Goal: Information Seeking & Learning: Check status

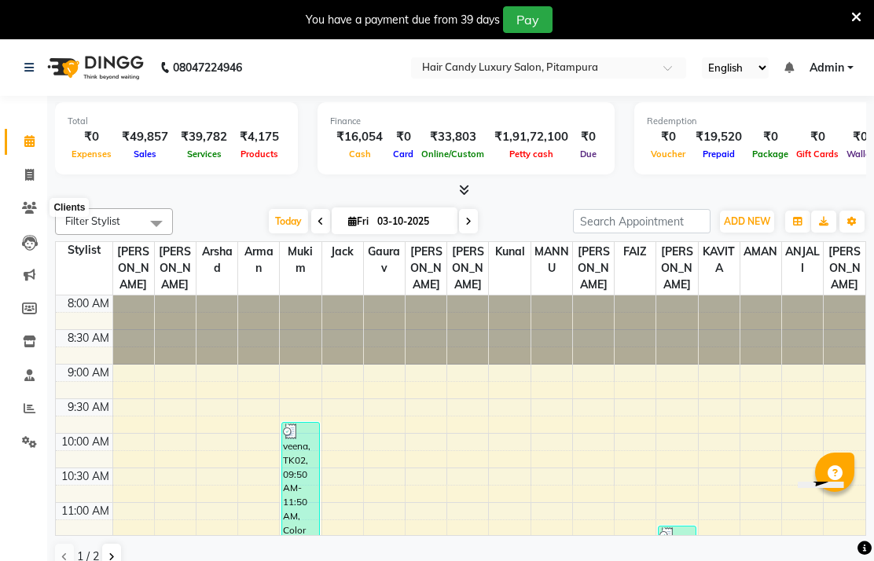
click at [24, 209] on icon at bounding box center [29, 208] width 15 height 12
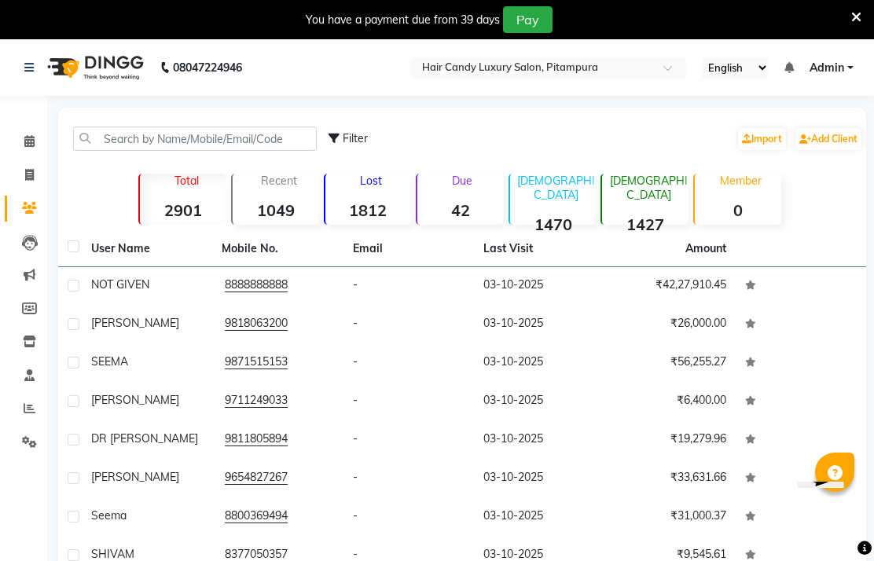
click at [461, 218] on div "Due 42" at bounding box center [460, 199] width 88 height 51
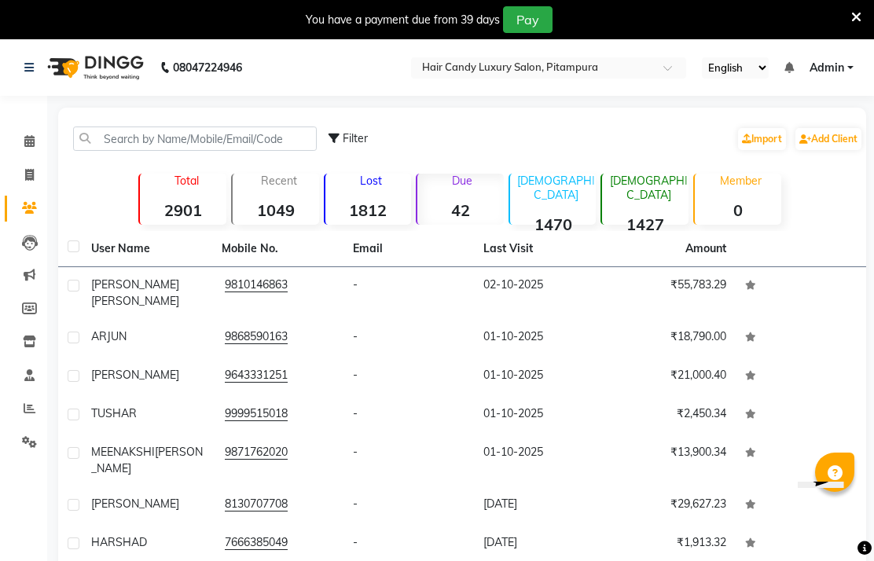
click at [457, 220] on strong "42" at bounding box center [460, 210] width 86 height 20
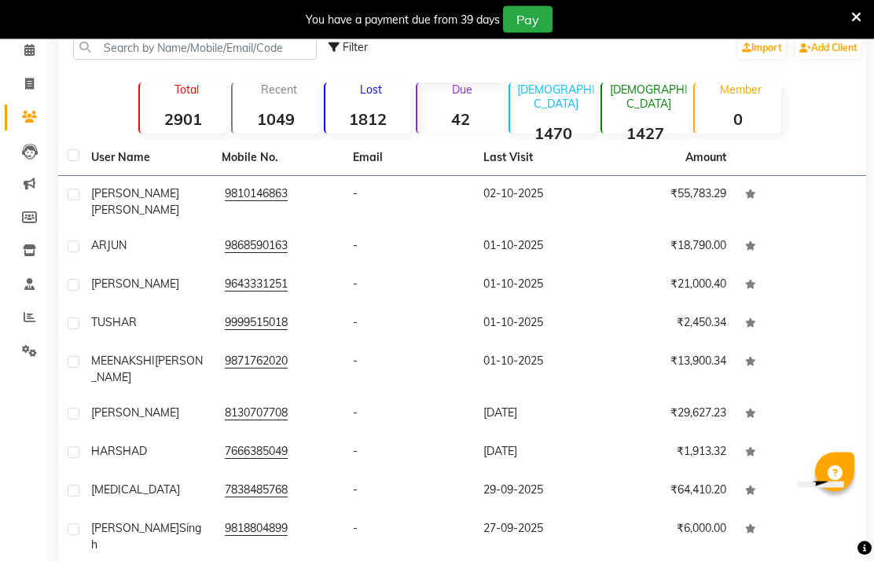
scroll to position [91, 0]
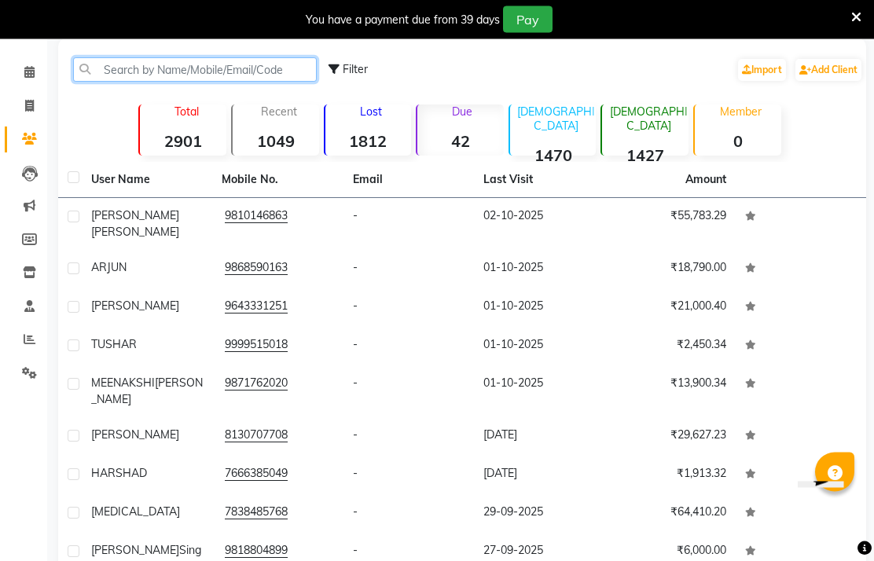
click at [215, 83] on input "text" at bounding box center [195, 70] width 244 height 24
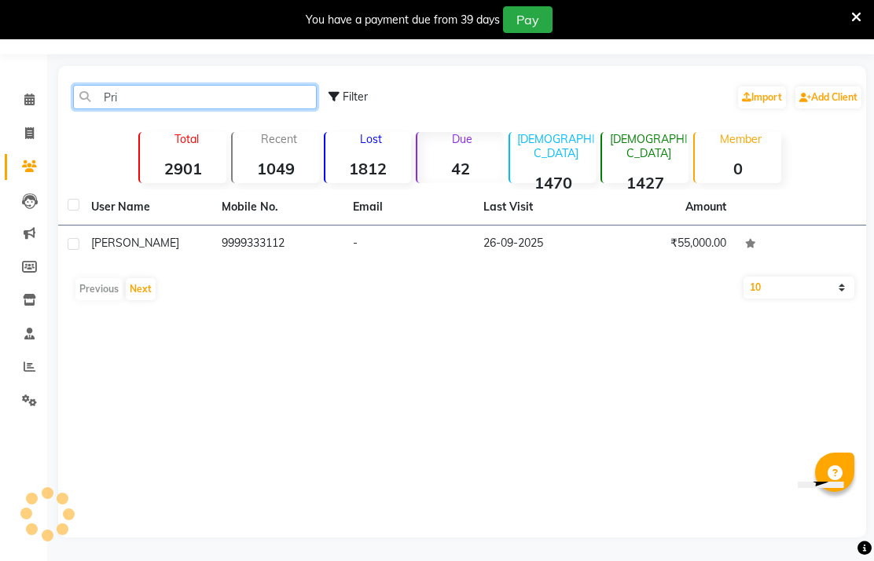
scroll to position [63, 0]
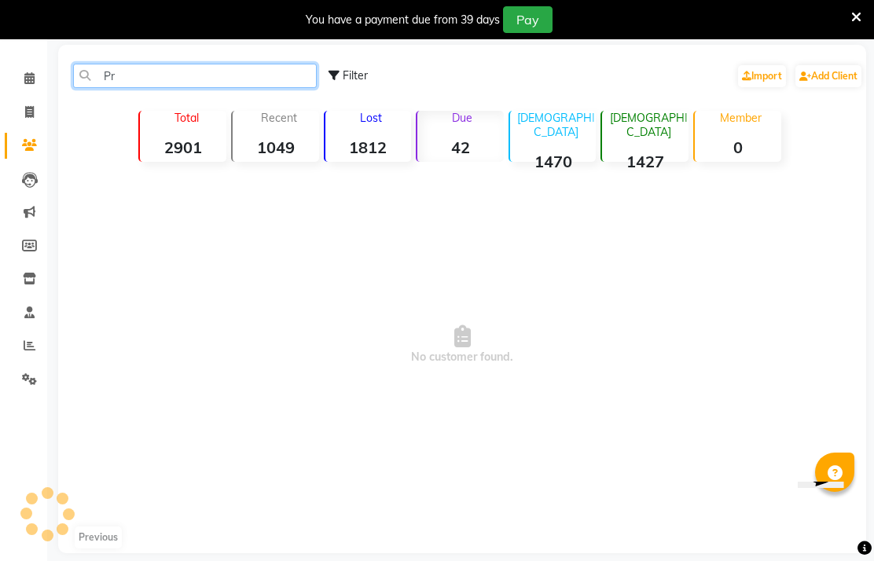
type input "P"
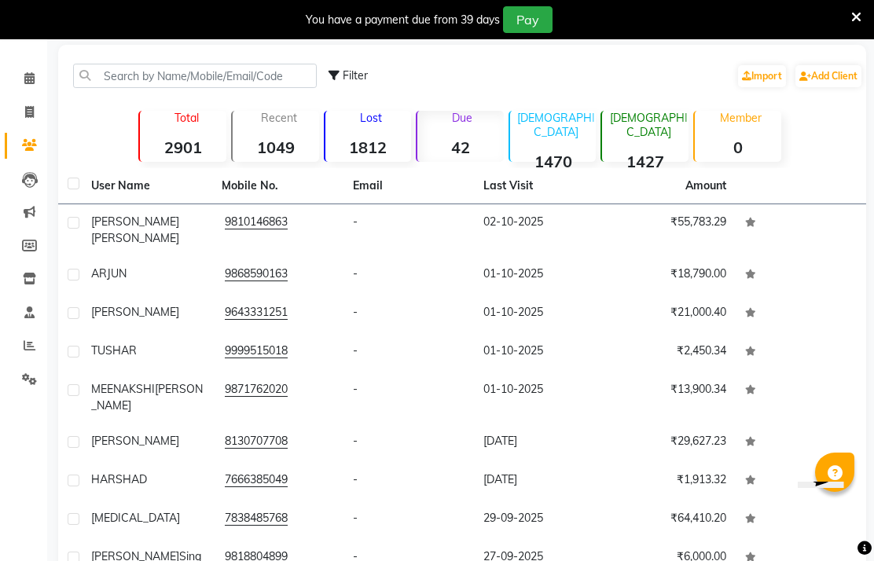
click at [687, 249] on td "₹55,783.29" at bounding box center [669, 230] width 130 height 52
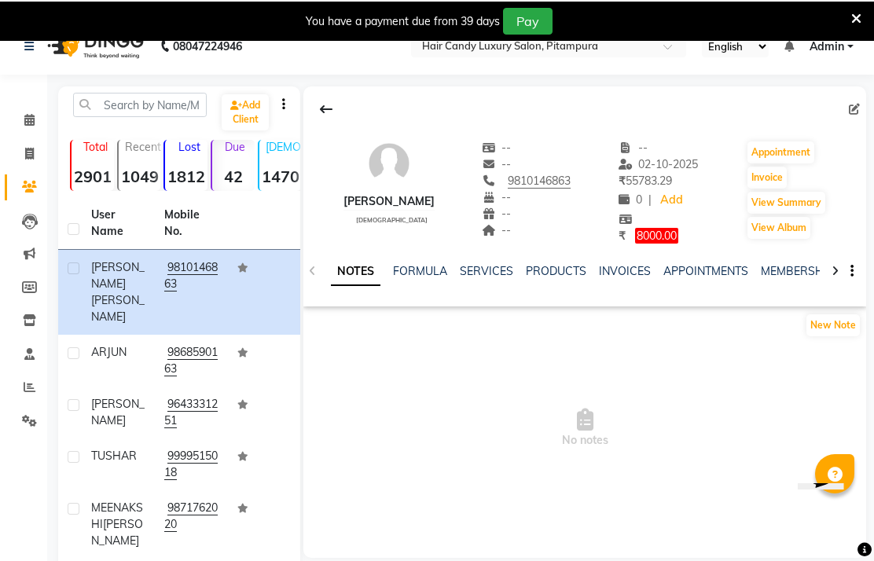
click at [860, 20] on icon at bounding box center [856, 17] width 10 height 14
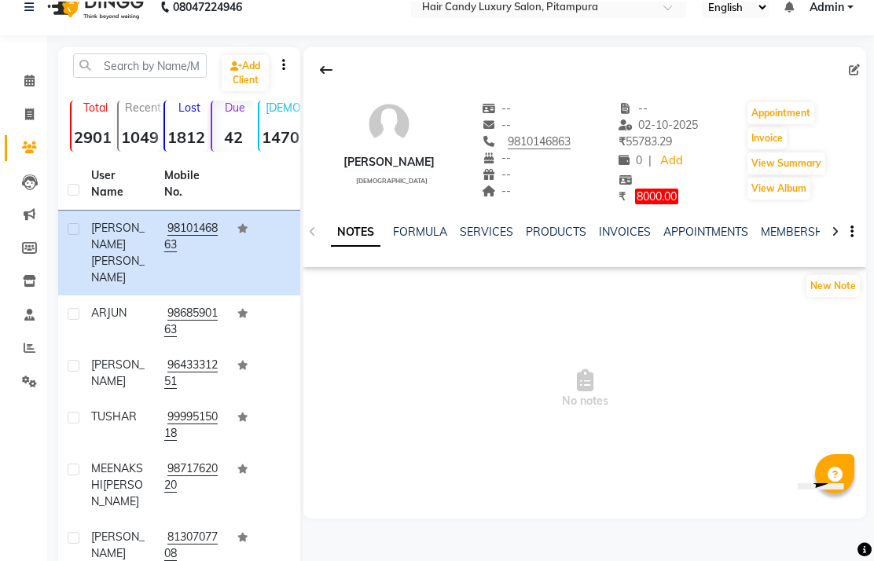
scroll to position [21, 0]
click at [332, 76] on icon at bounding box center [326, 70] width 13 height 13
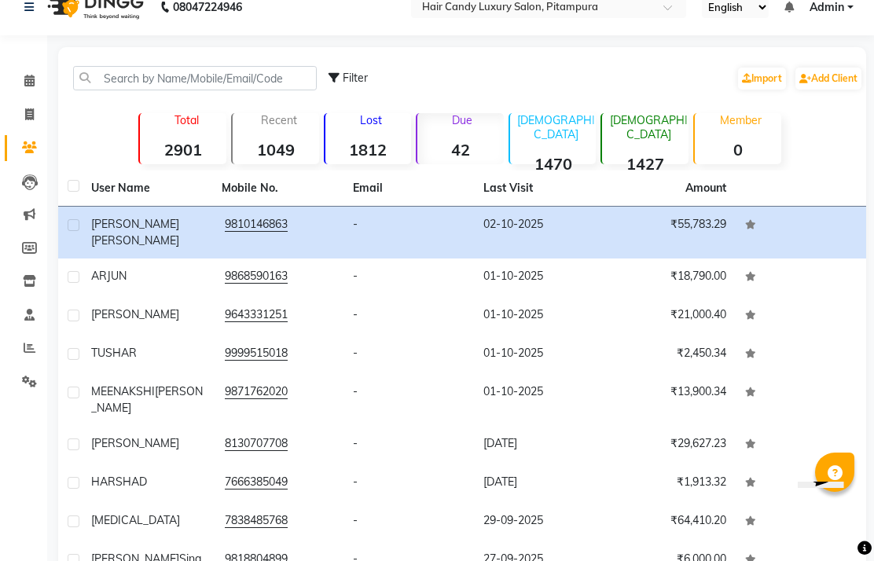
click at [24, 82] on icon at bounding box center [29, 81] width 10 height 12
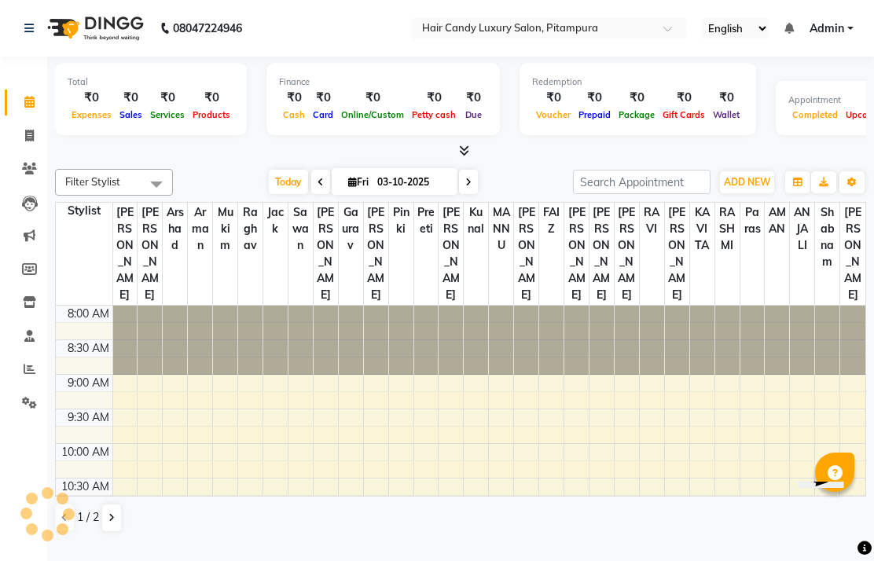
click at [406, 194] on input "03-10-2025" at bounding box center [411, 183] width 79 height 24
select select "10"
select select "2025"
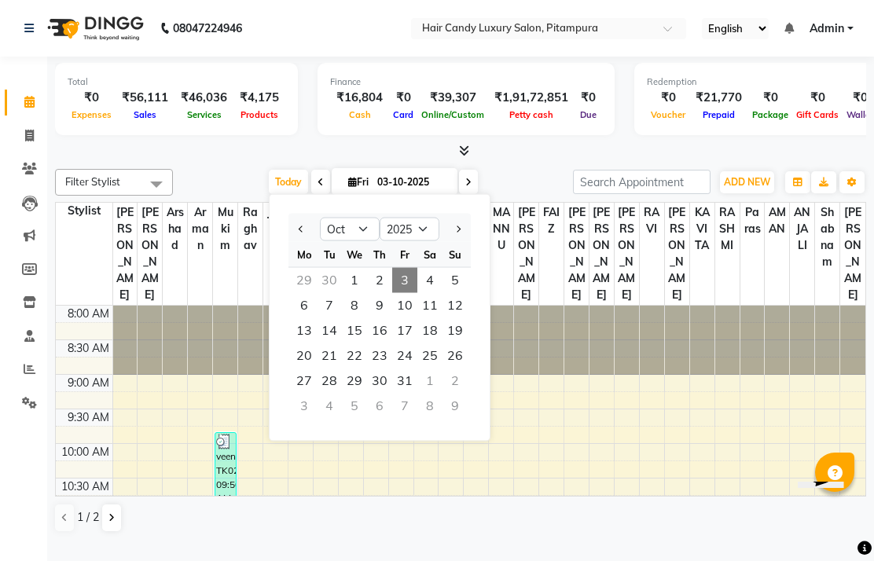
click at [387, 293] on span "2" at bounding box center [379, 280] width 25 height 25
type input "02-10-2025"
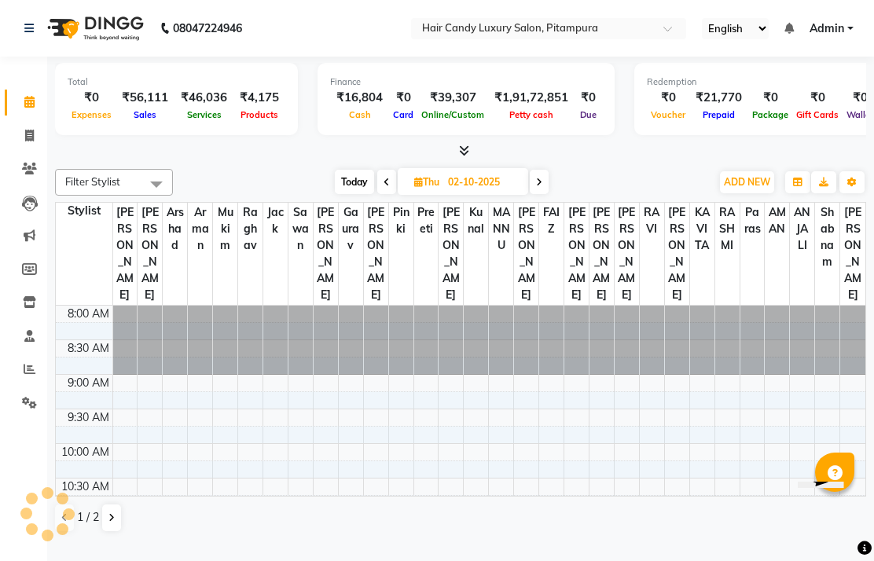
scroll to position [623, 0]
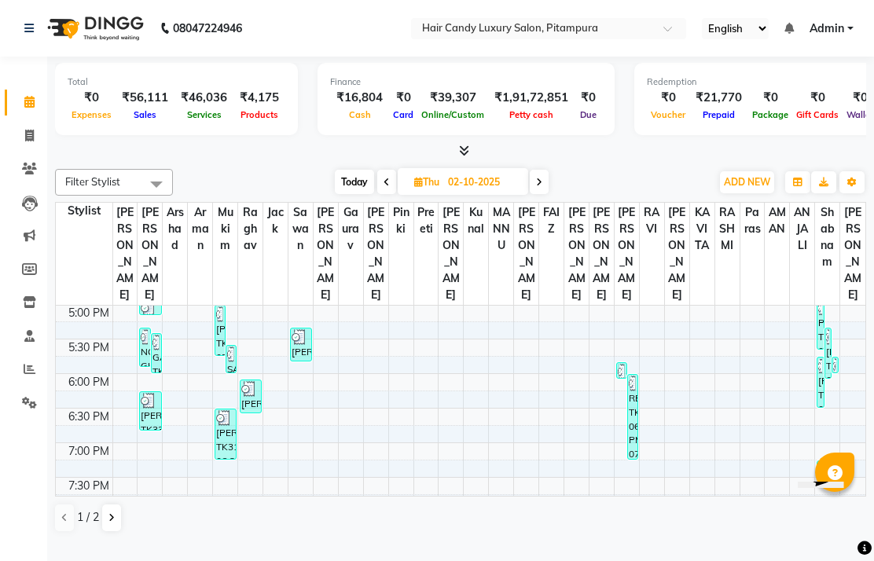
click at [497, 194] on input "02-10-2025" at bounding box center [482, 183] width 79 height 24
select select "10"
select select "2025"
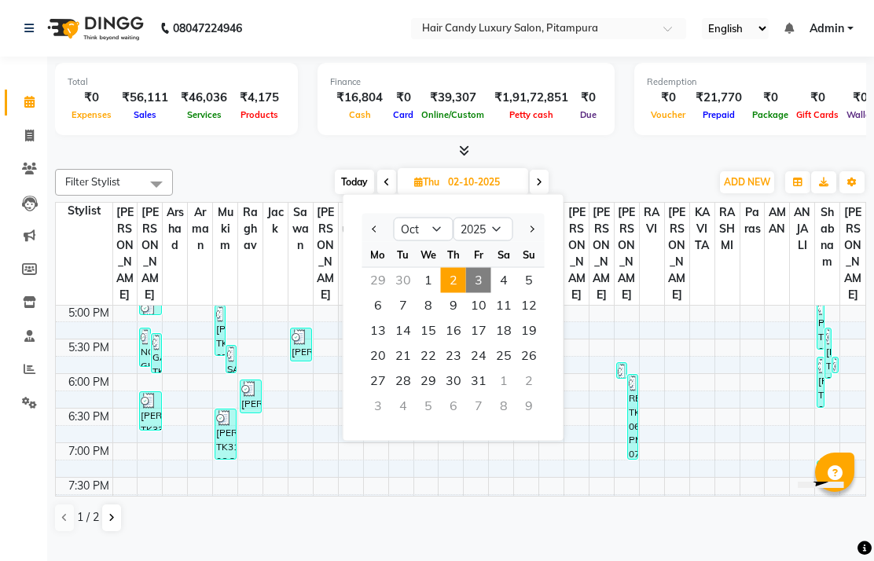
click at [371, 242] on button "Previous month" at bounding box center [375, 229] width 13 height 25
select select "9"
click at [385, 394] on span "29" at bounding box center [377, 381] width 25 height 25
type input "29-09-2025"
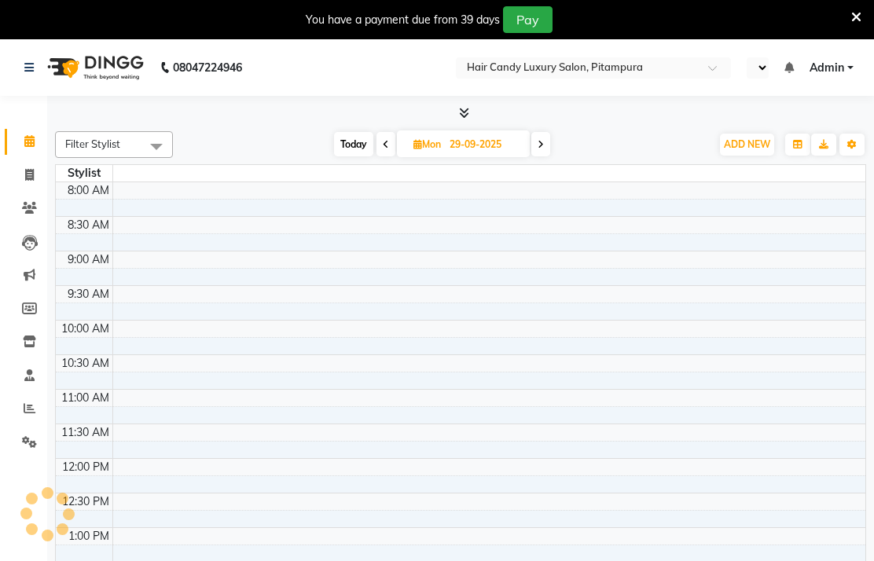
select select "en"
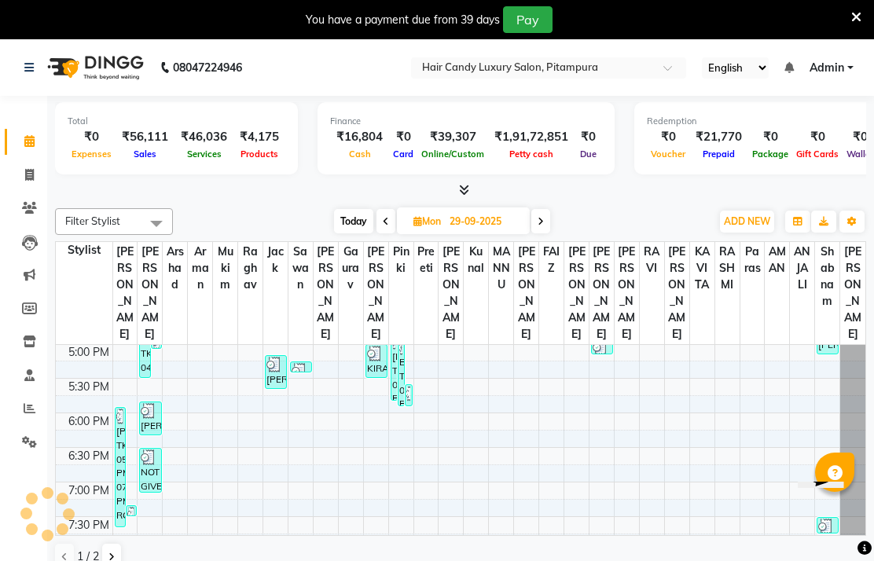
click at [859, 20] on icon at bounding box center [856, 17] width 10 height 14
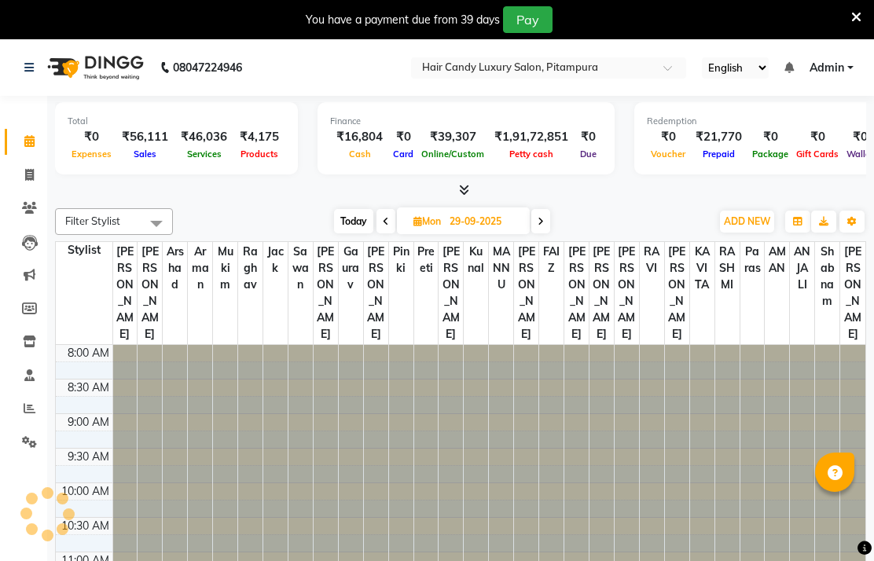
select select "en"
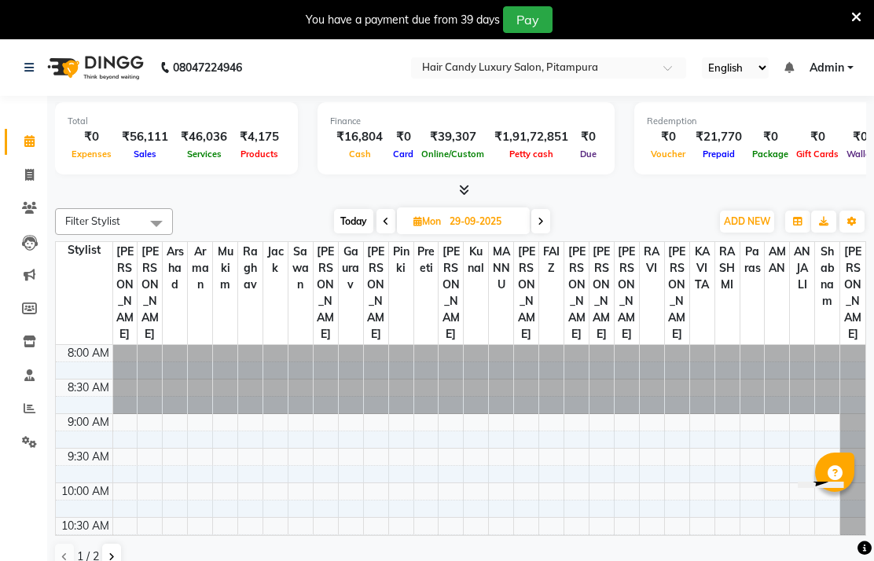
click at [499, 233] on input "29-09-2025" at bounding box center [484, 222] width 79 height 24
select select "9"
select select "2025"
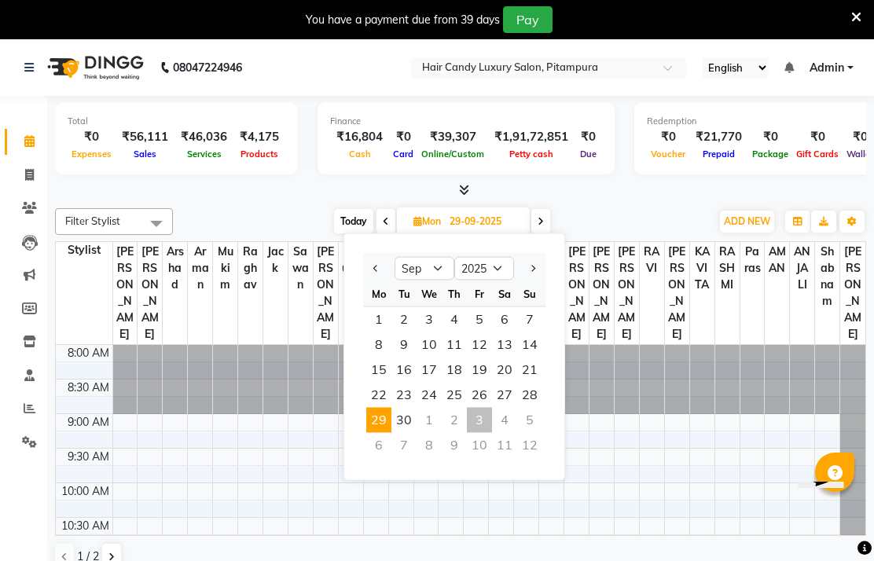
click at [380, 433] on span "29" at bounding box center [378, 420] width 25 height 25
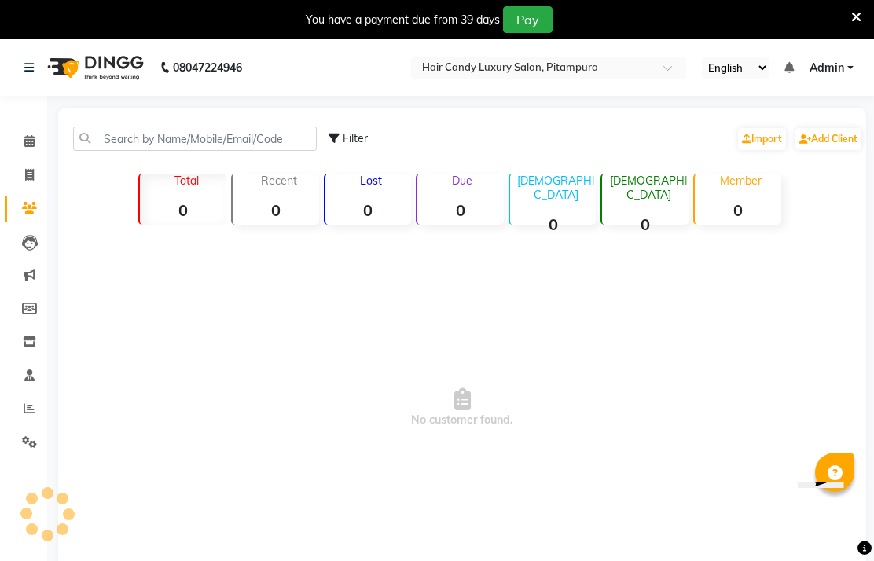
scroll to position [21, 0]
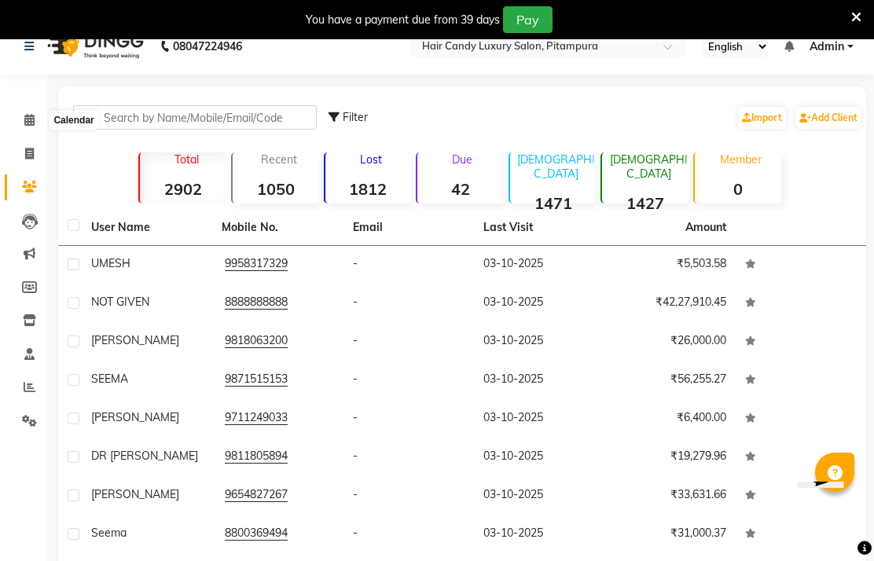
click at [32, 119] on icon at bounding box center [29, 120] width 10 height 12
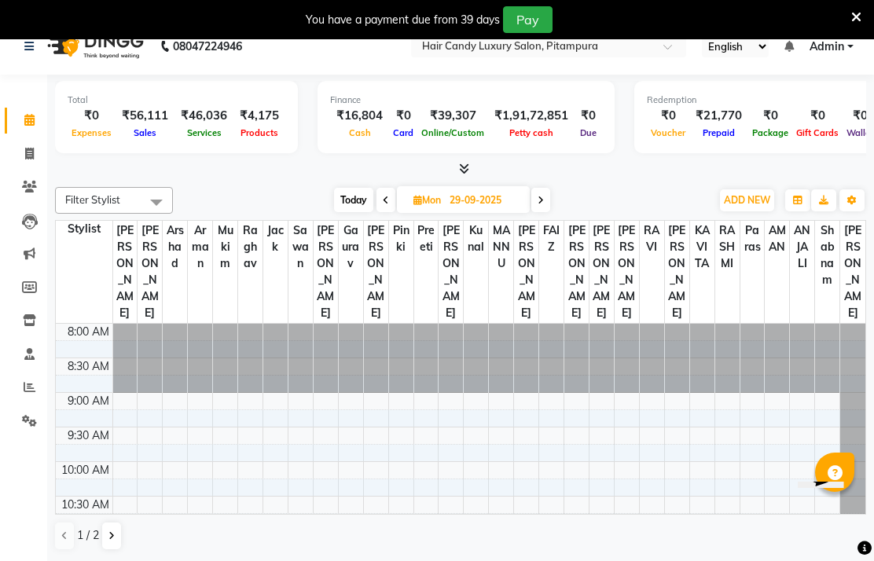
click at [475, 212] on input "29-09-2025" at bounding box center [484, 201] width 79 height 24
select select "9"
select select "2025"
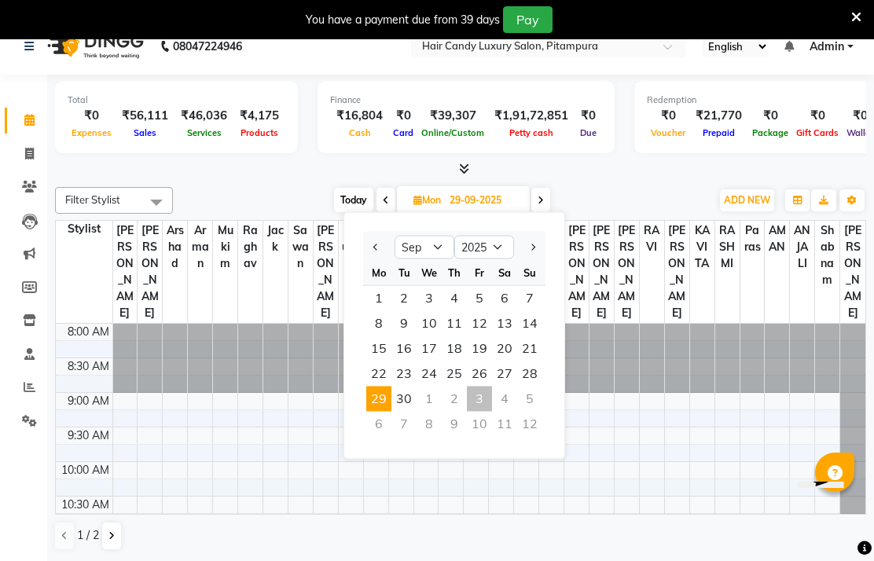
click at [371, 412] on span "29" at bounding box center [378, 399] width 25 height 25
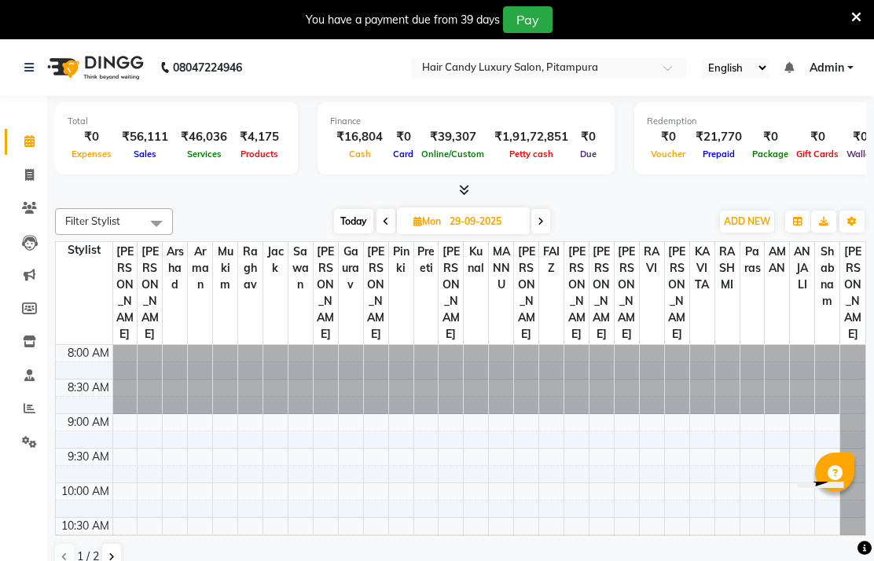
click at [859, 23] on icon at bounding box center [856, 17] width 10 height 14
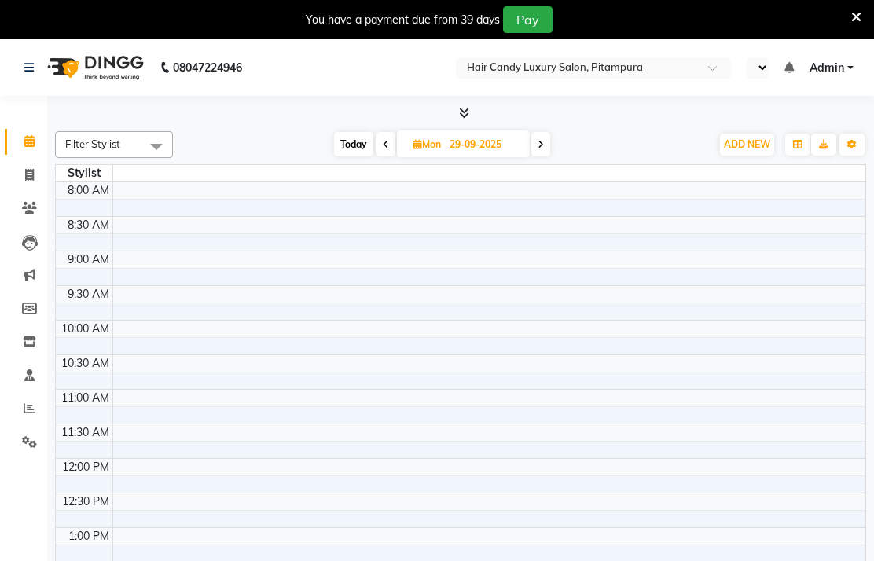
select select "en"
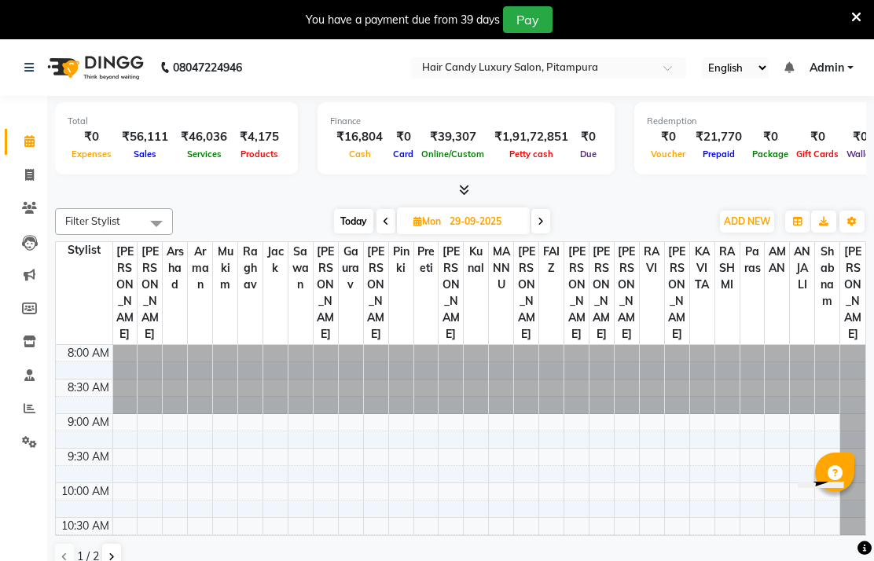
click at [42, 171] on span at bounding box center [30, 176] width 28 height 18
select select "service"
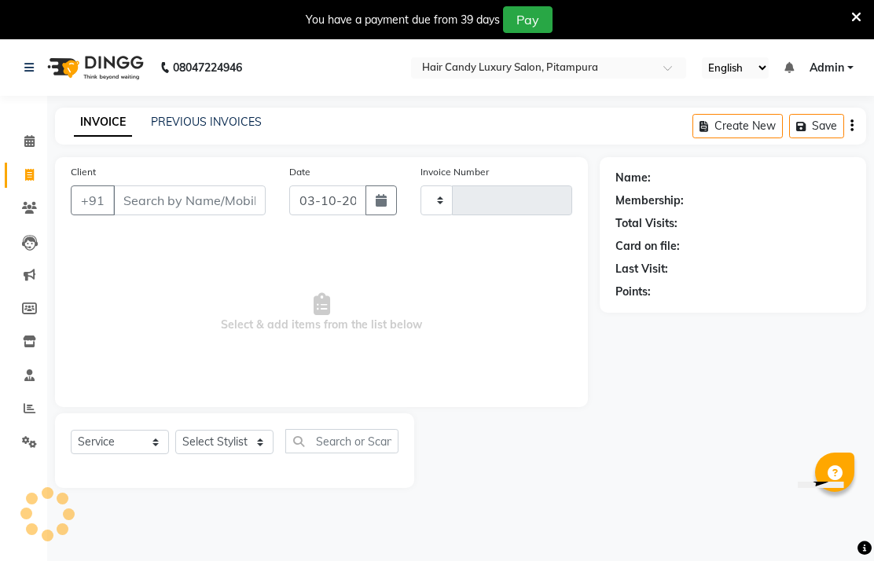
type input "7097"
select select "4720"
click at [232, 133] on div "INVOICE PREVIOUS INVOICES Create New Save" at bounding box center [460, 126] width 811 height 37
click at [230, 129] on link "PREVIOUS INVOICES" at bounding box center [206, 122] width 111 height 14
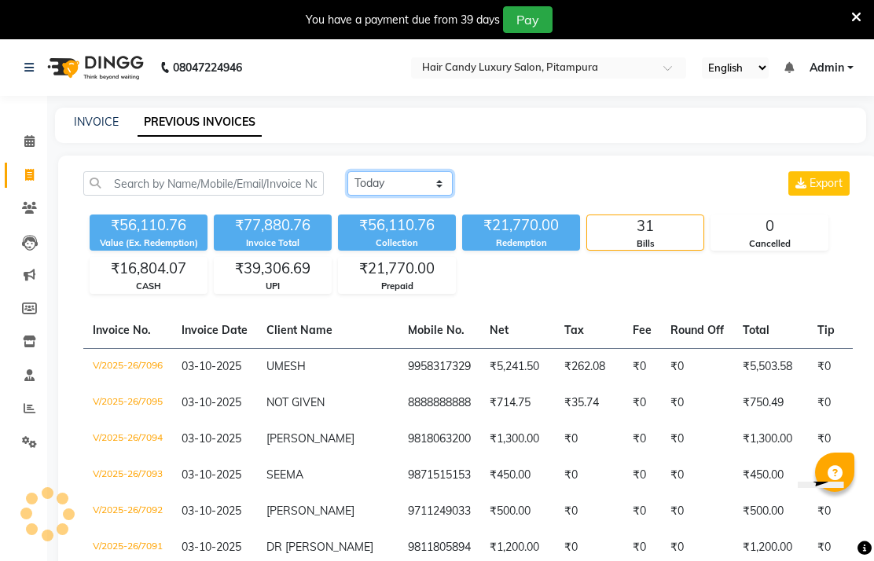
click at [395, 196] on select "Today Yesterday Custom Range" at bounding box center [399, 183] width 105 height 24
select select "range"
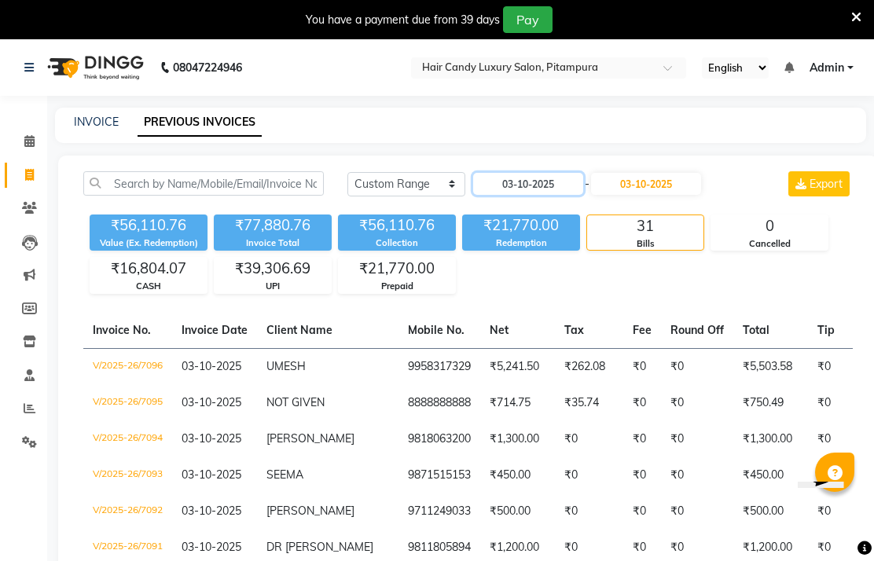
click at [543, 195] on input "03-10-2025" at bounding box center [528, 184] width 110 height 22
select select "10"
select select "2025"
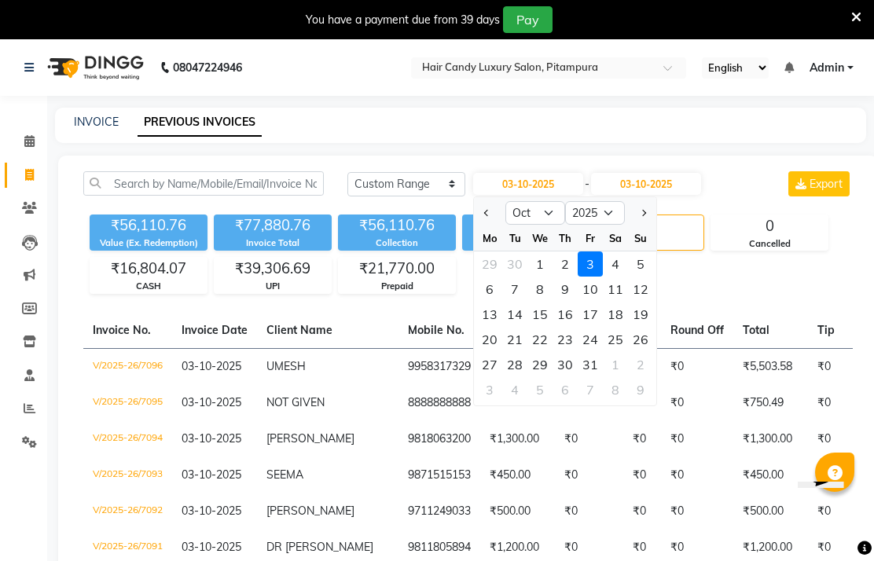
click at [493, 226] on button "Previous month" at bounding box center [486, 212] width 13 height 25
select select "9"
click at [493, 377] on div "29" at bounding box center [489, 364] width 25 height 25
type input "29-09-2025"
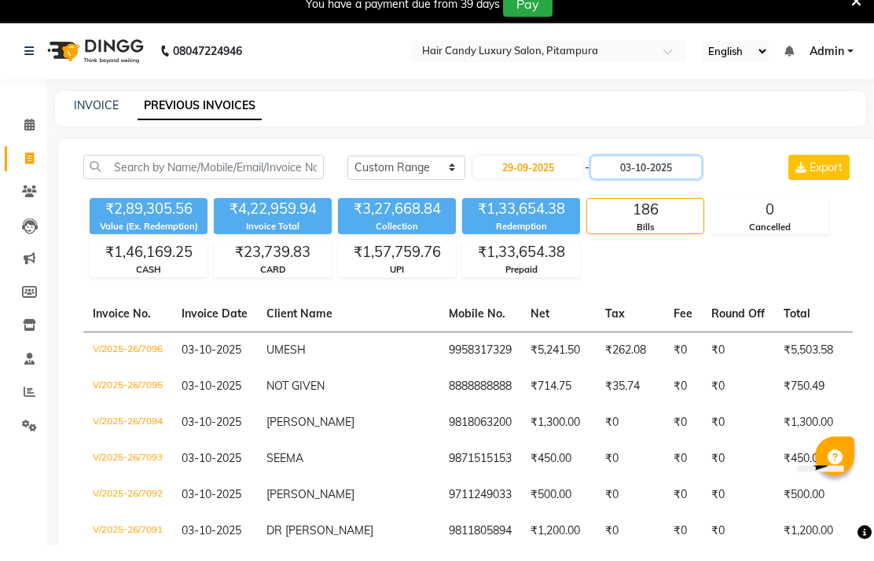
click at [646, 188] on input "03-10-2025" at bounding box center [646, 184] width 110 height 22
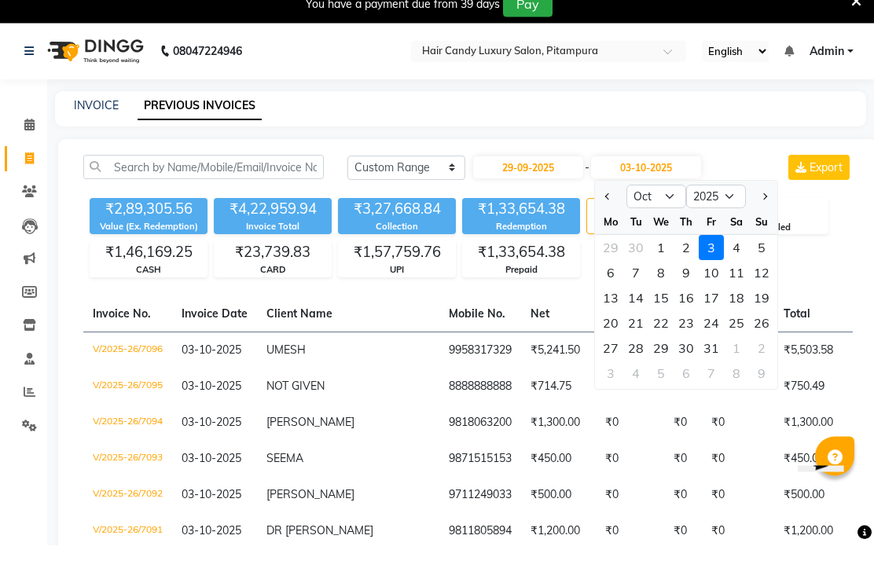
scroll to position [17, 0]
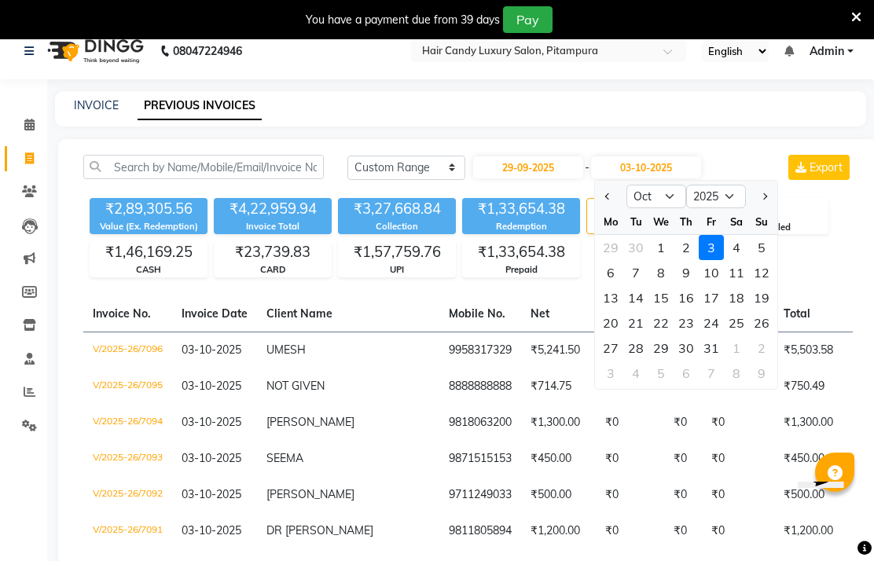
click at [614, 209] on button "Previous month" at bounding box center [607, 196] width 13 height 25
select select "9"
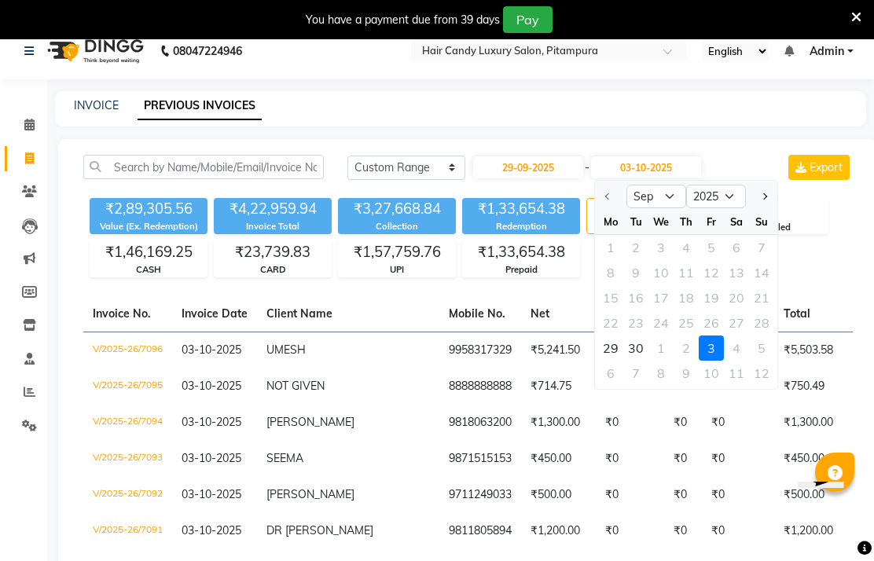
click at [612, 361] on div "29" at bounding box center [610, 348] width 25 height 25
type input "29-09-2025"
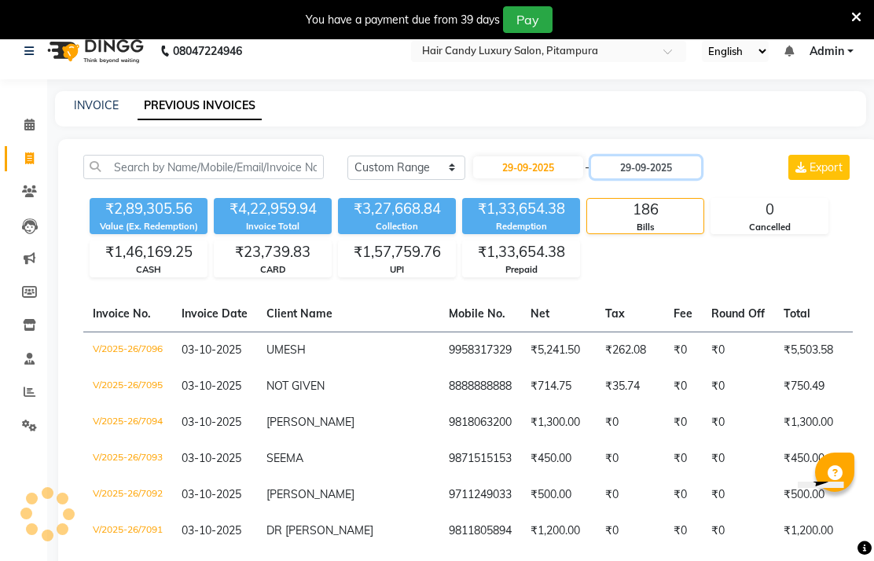
scroll to position [16, 0]
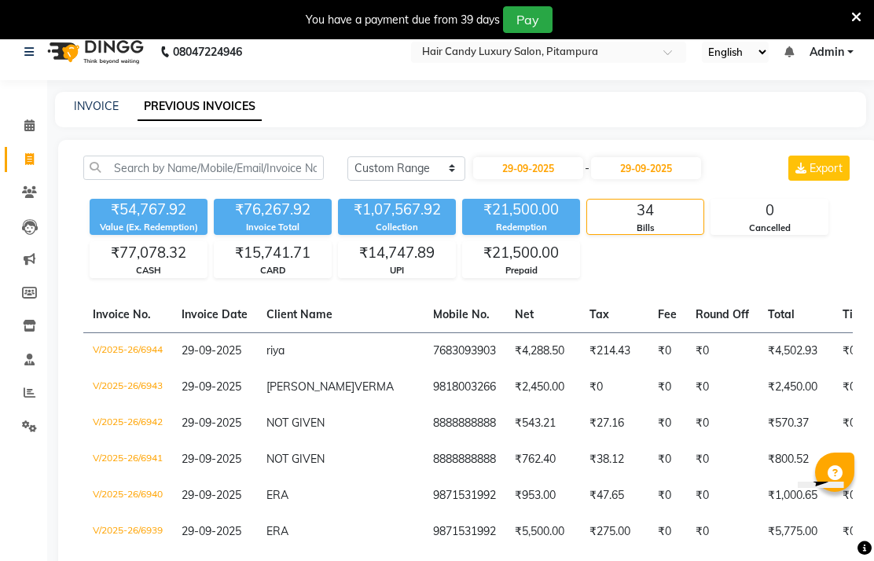
click at [652, 278] on div "₹54,767.92 Value (Ex. Redemption) ₹76,267.92 Invoice Total ₹1,07,567.92 Collect…" at bounding box center [467, 236] width 769 height 86
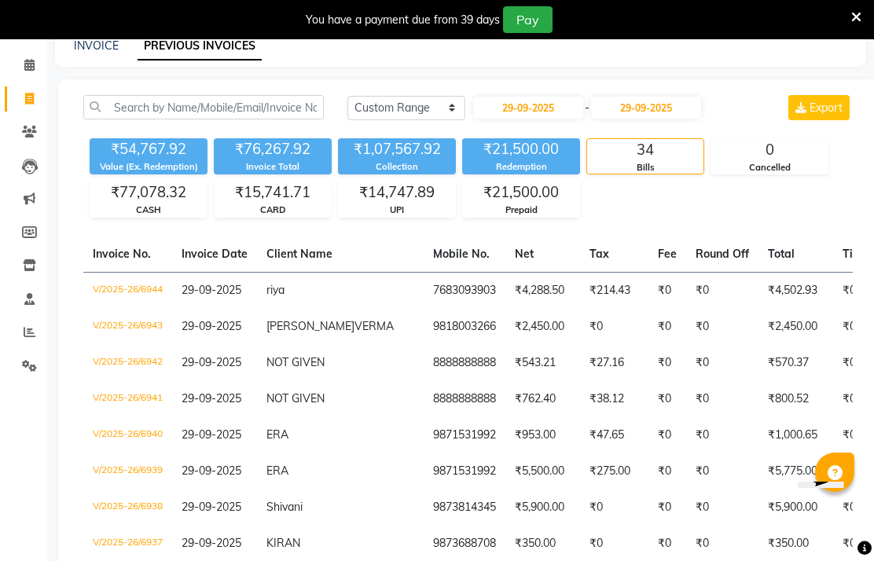
scroll to position [75, 0]
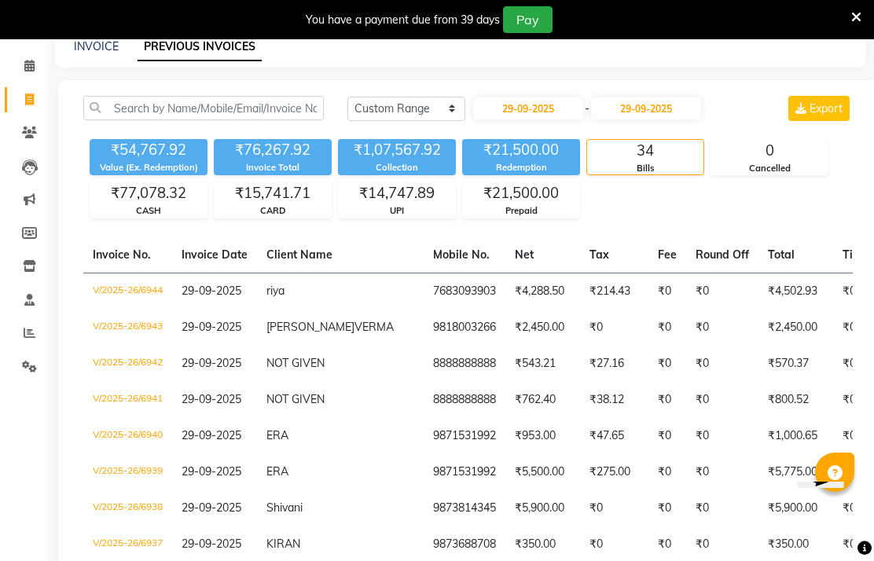
click at [31, 141] on link "Clients" at bounding box center [24, 133] width 38 height 26
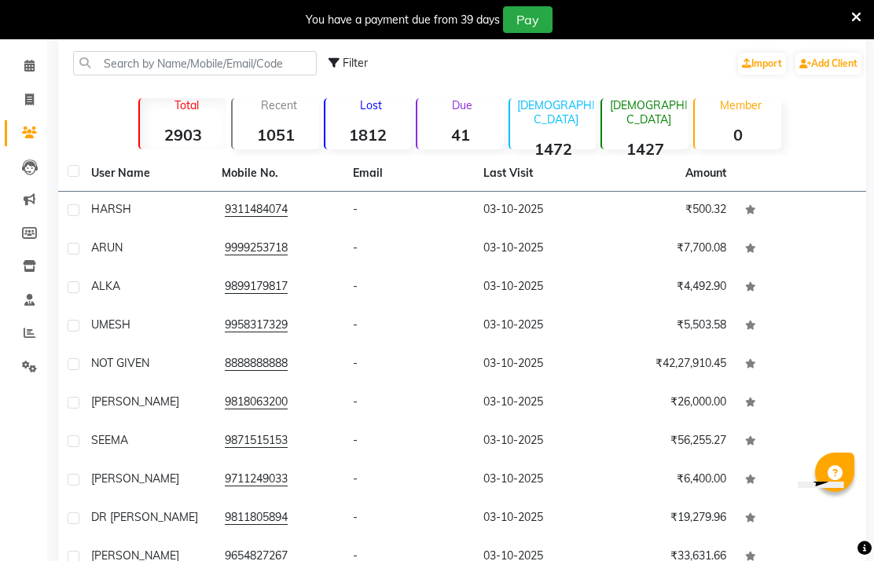
click at [456, 145] on strong "41" at bounding box center [460, 135] width 86 height 20
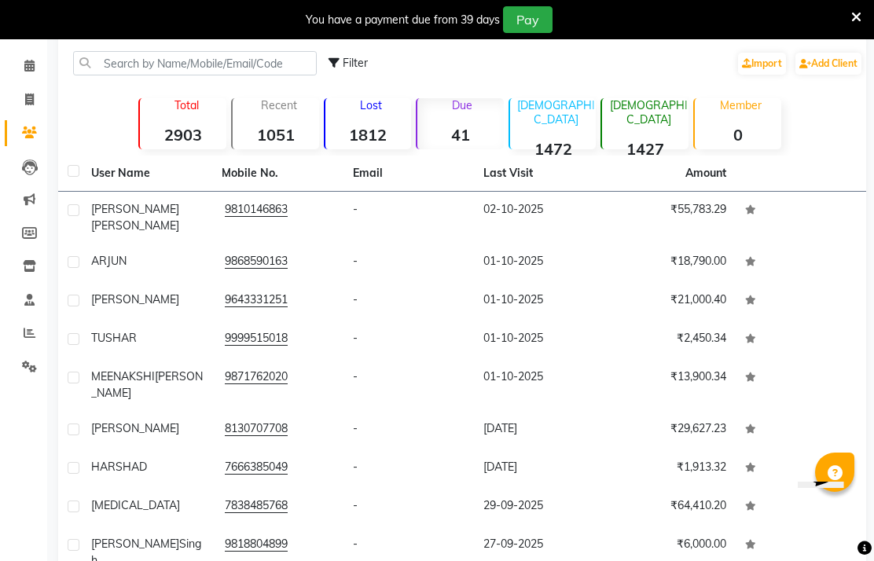
click at [537, 235] on td "02-10-2025" at bounding box center [539, 218] width 130 height 52
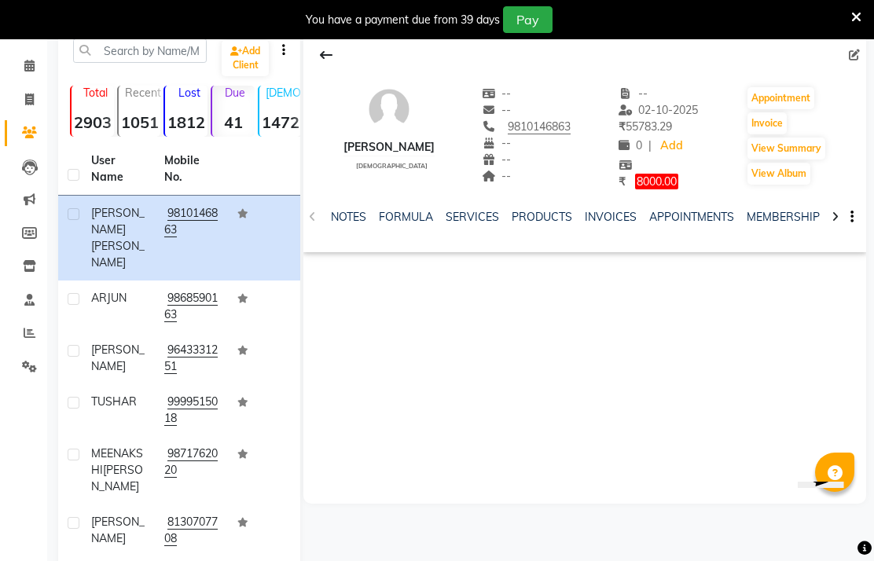
click at [117, 293] on span "ARJUN" at bounding box center [108, 298] width 35 height 14
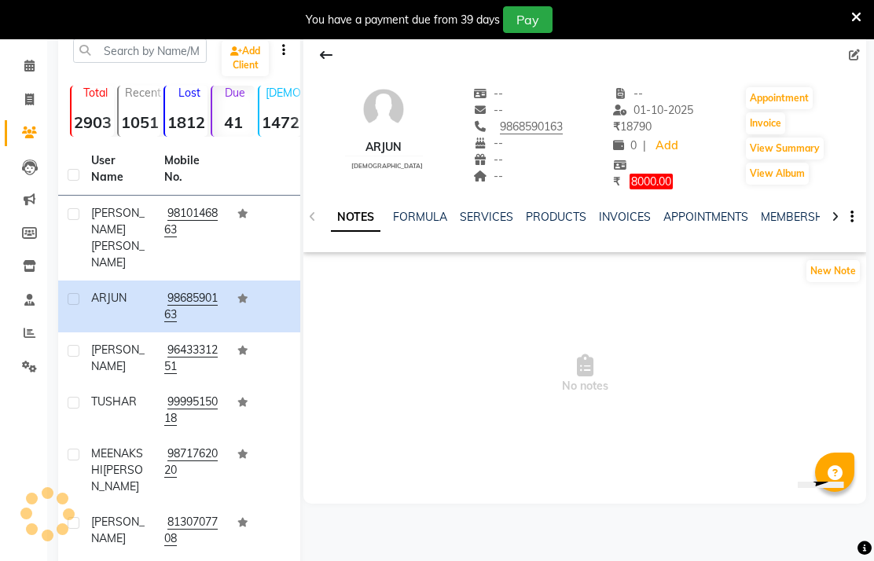
click at [164, 242] on td "9810146863" at bounding box center [191, 238] width 73 height 85
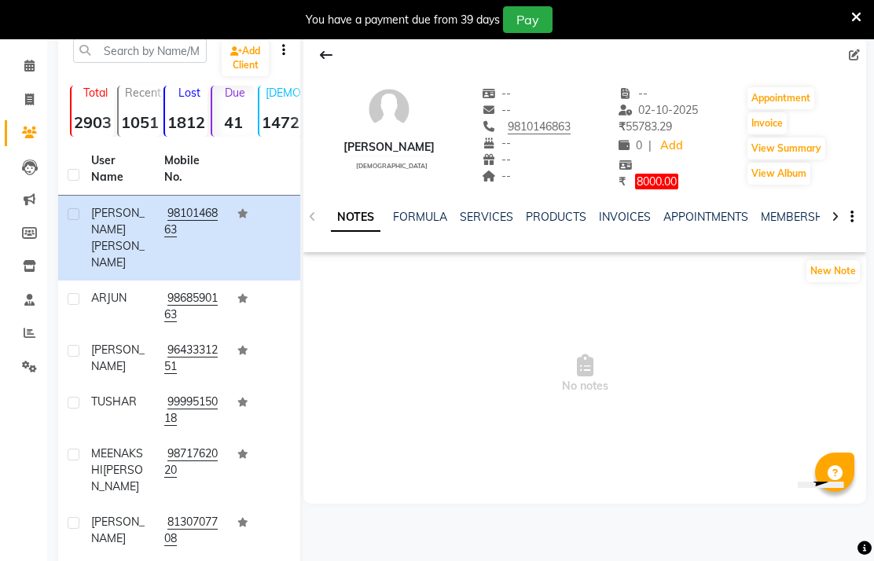
click at [156, 310] on td "9868590163" at bounding box center [191, 307] width 73 height 52
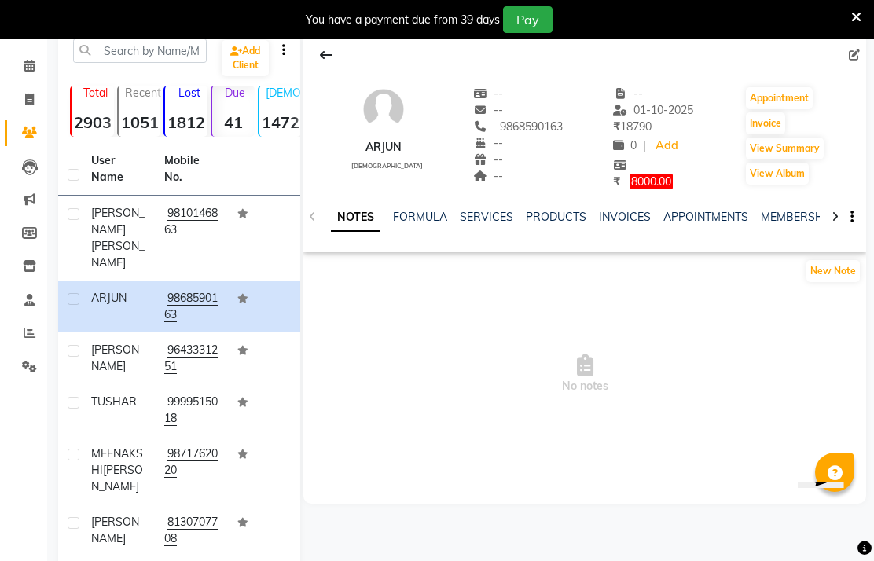
click at [156, 339] on td "9643331251" at bounding box center [191, 358] width 73 height 52
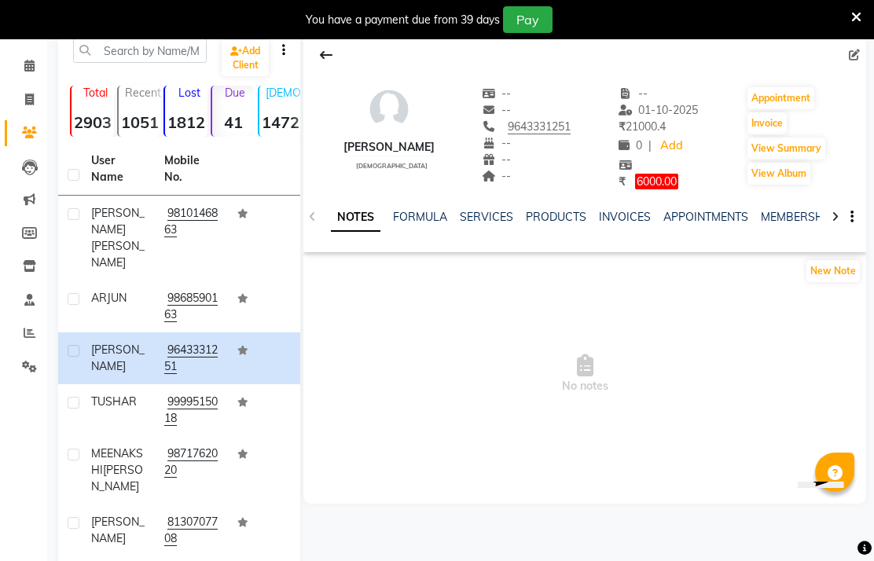
click at [135, 407] on td "TUSHAR" at bounding box center [118, 410] width 73 height 52
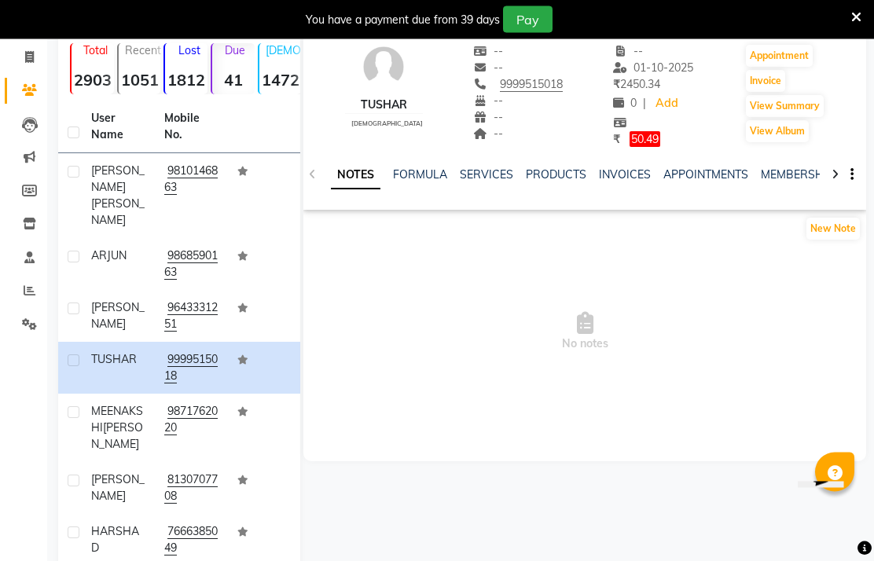
scroll to position [120, 0]
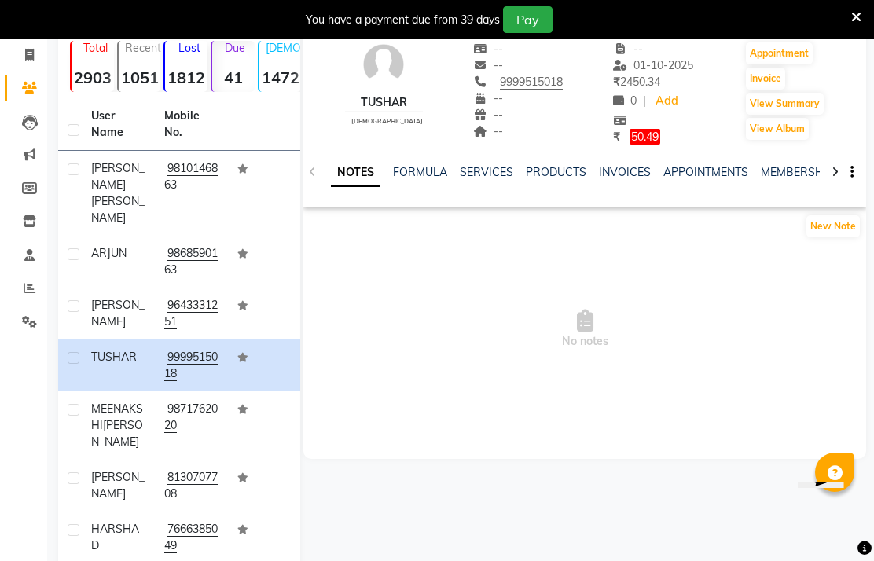
click at [130, 429] on span "CHUGH" at bounding box center [117, 433] width 52 height 31
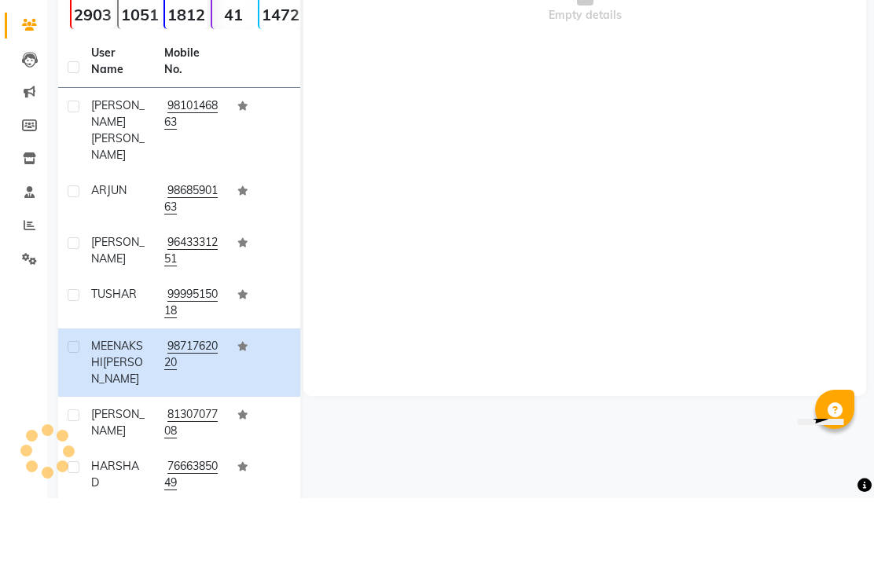
scroll to position [183, 0]
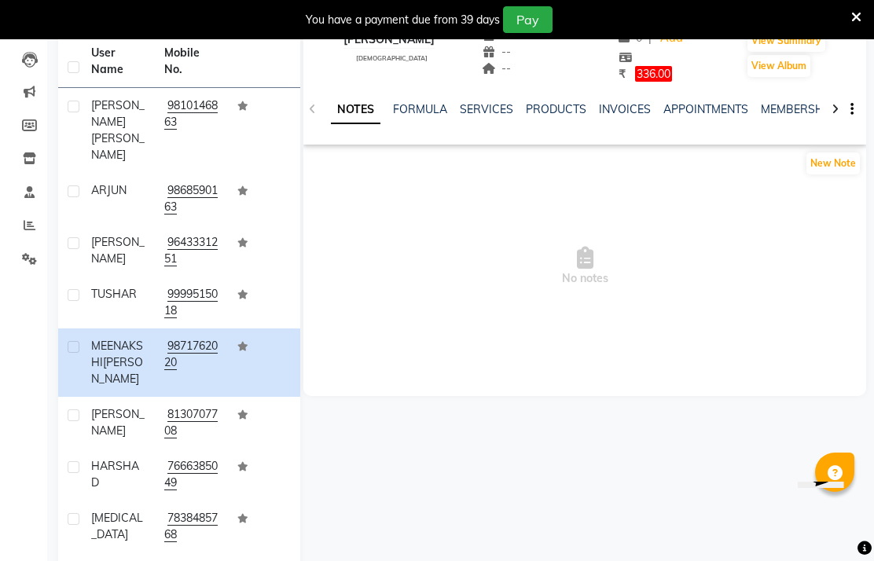
click at [137, 421] on td "ASHNA" at bounding box center [118, 423] width 73 height 52
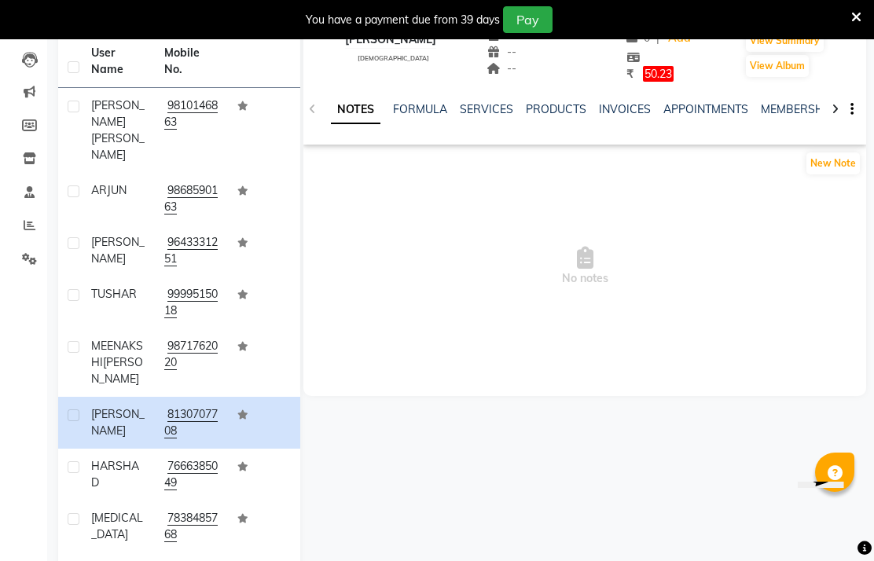
click at [157, 462] on td "7666385049" at bounding box center [191, 475] width 73 height 52
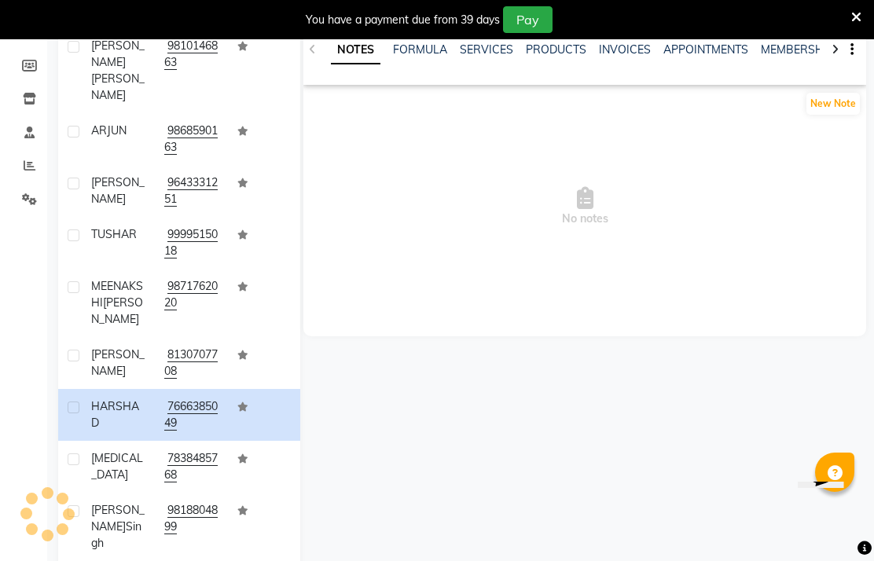
click at [130, 462] on td "NIKITA" at bounding box center [118, 467] width 73 height 52
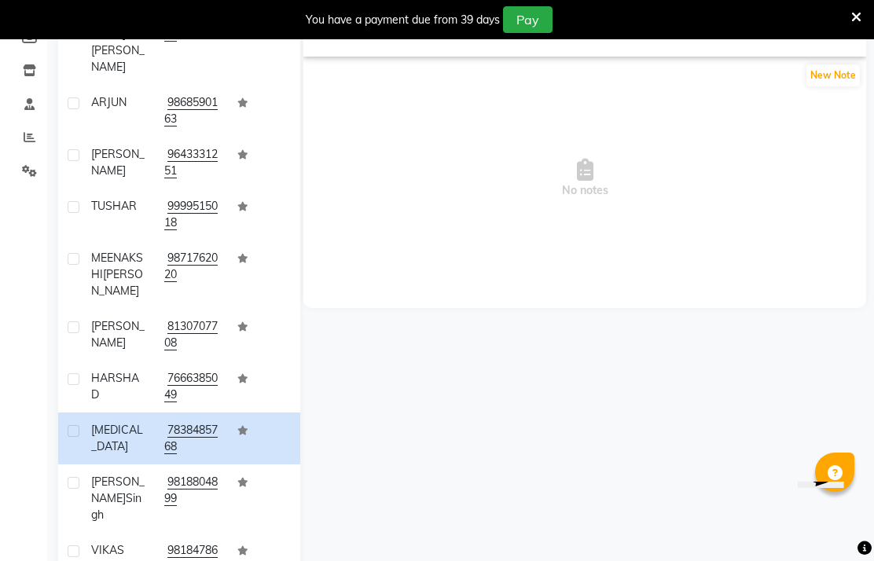
click at [105, 491] on span "singh" at bounding box center [116, 506] width 50 height 31
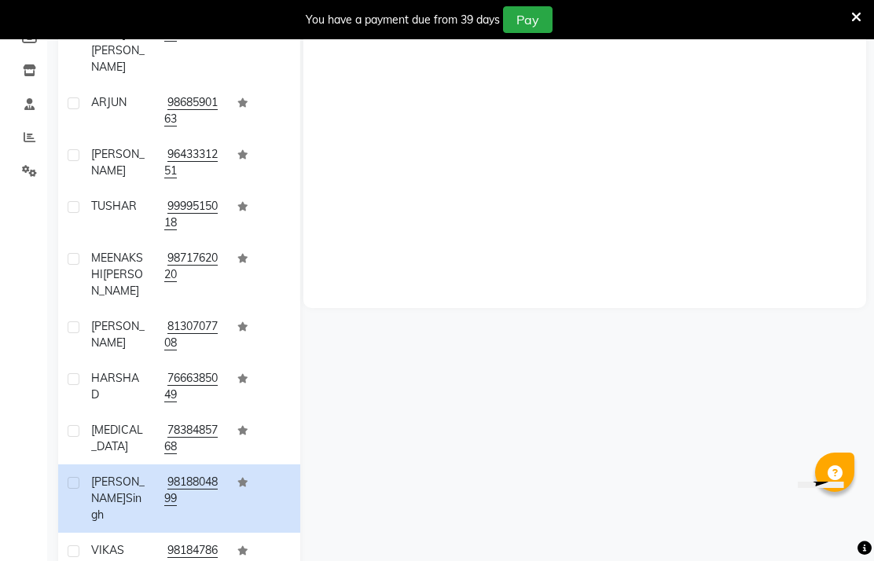
scroll to position [334, 0]
click at [105, 533] on td "VIKAS" at bounding box center [118, 559] width 73 height 52
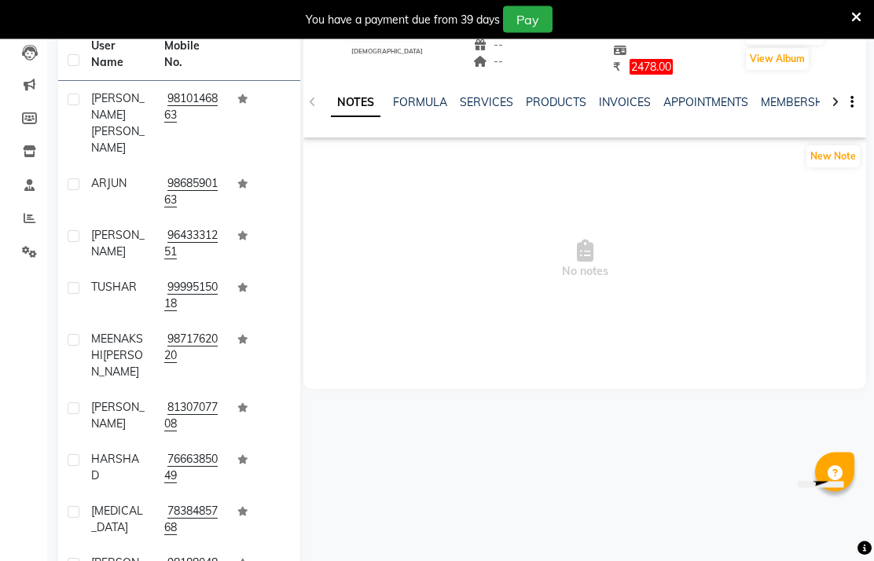
scroll to position [271, 0]
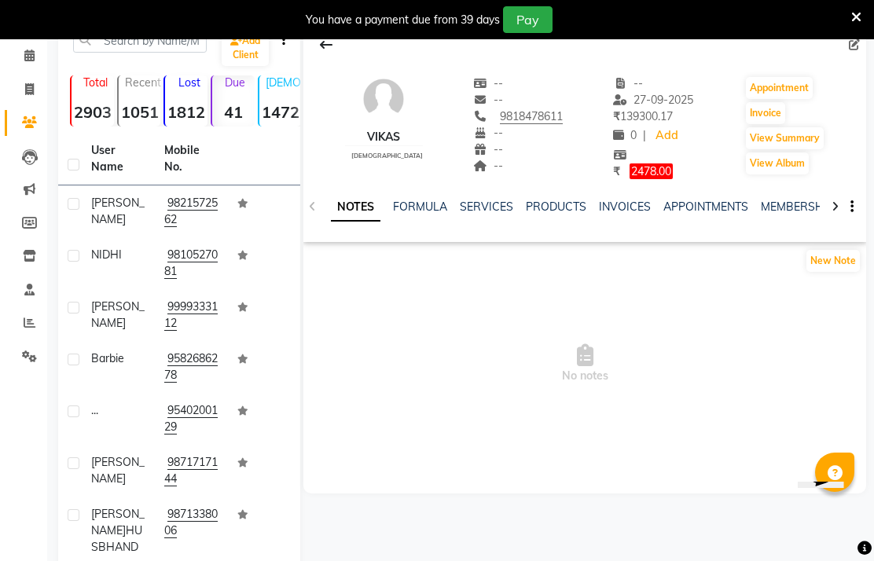
scroll to position [0, 0]
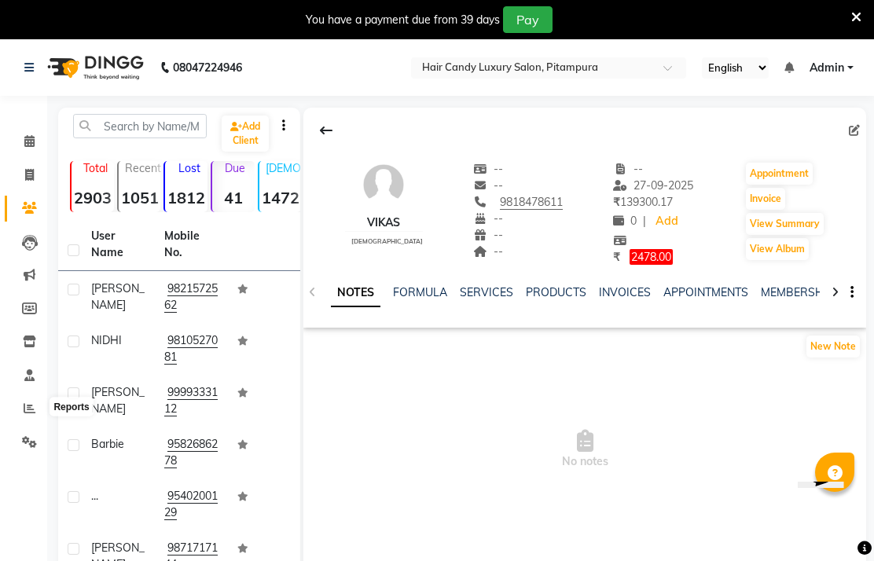
click at [42, 410] on span at bounding box center [30, 409] width 28 height 18
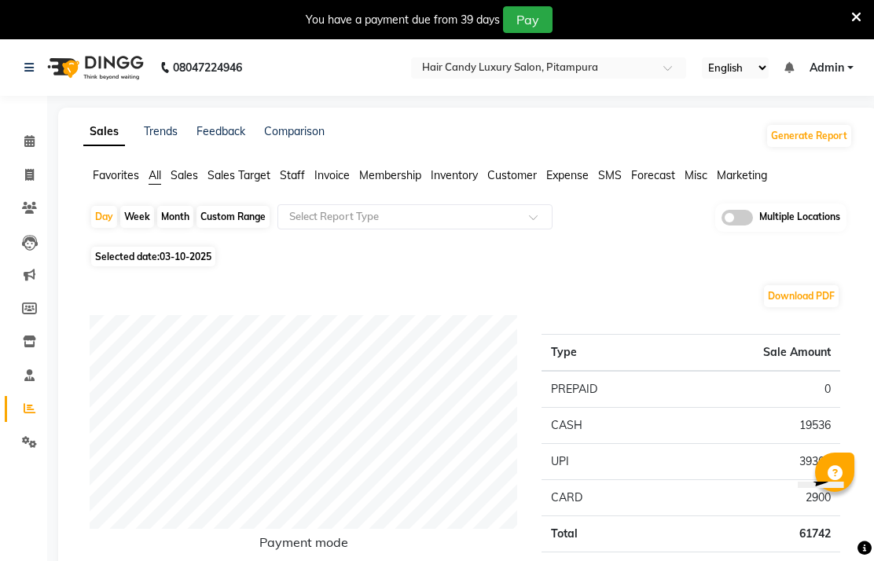
click at [29, 152] on link "Calendar" at bounding box center [24, 142] width 38 height 26
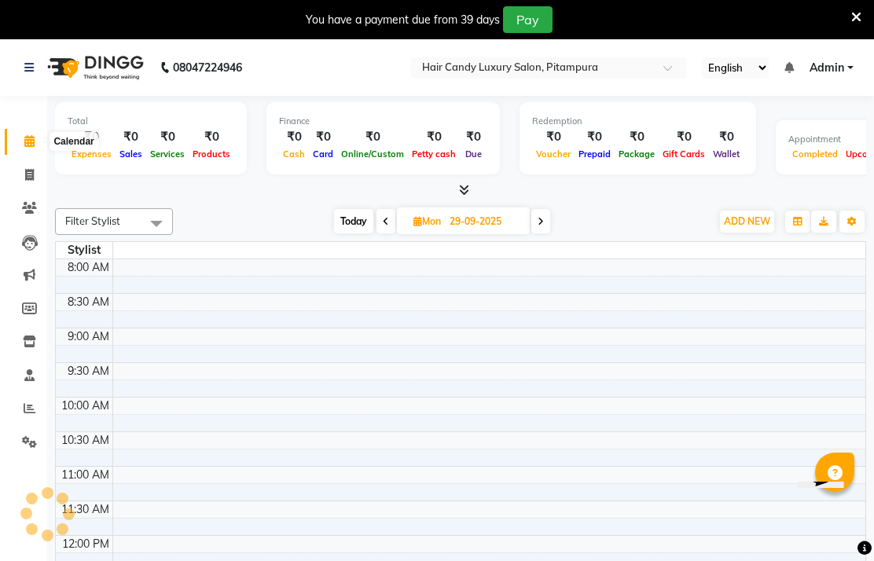
click at [32, 147] on icon at bounding box center [29, 141] width 10 height 12
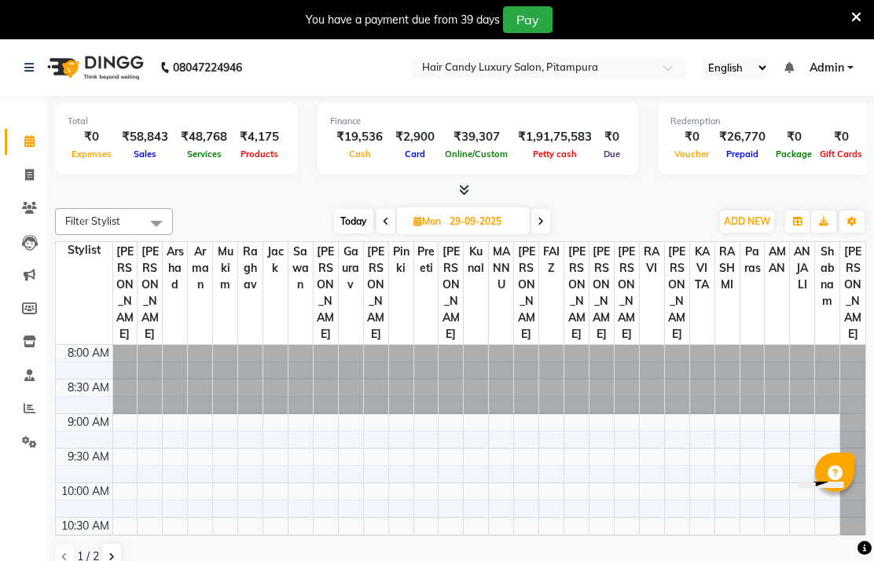
click at [560, 414] on div at bounding box center [551, 379] width 24 height 69
